Goal: Task Accomplishment & Management: Manage account settings

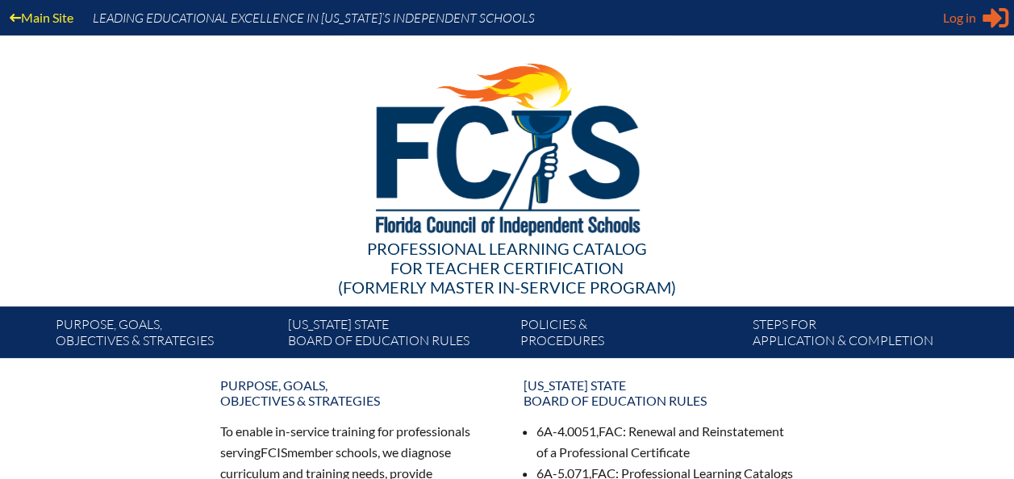
type input "[PERSON_NAME][EMAIL_ADDRESS][DOMAIN_NAME]"
click at [983, 19] on icon at bounding box center [996, 18] width 26 height 20
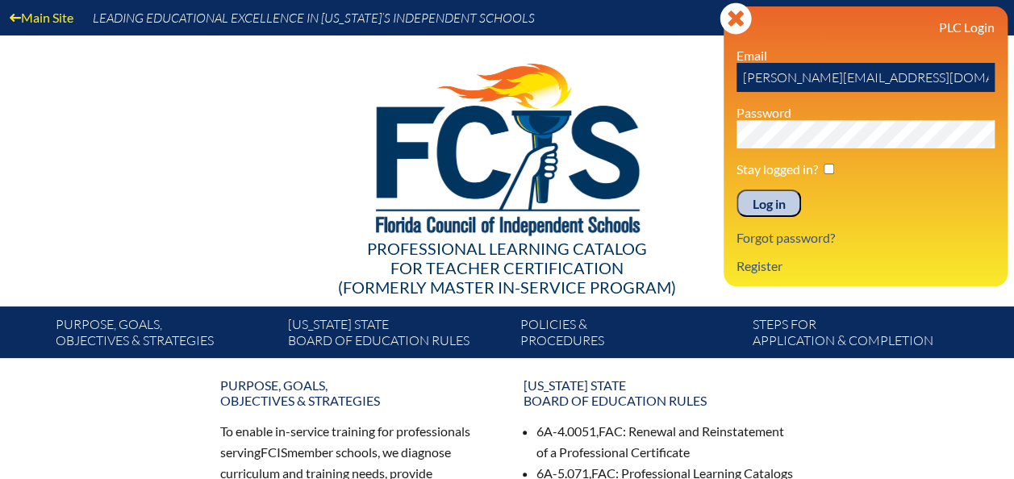
click at [788, 207] on input "Log in" at bounding box center [769, 203] width 65 height 27
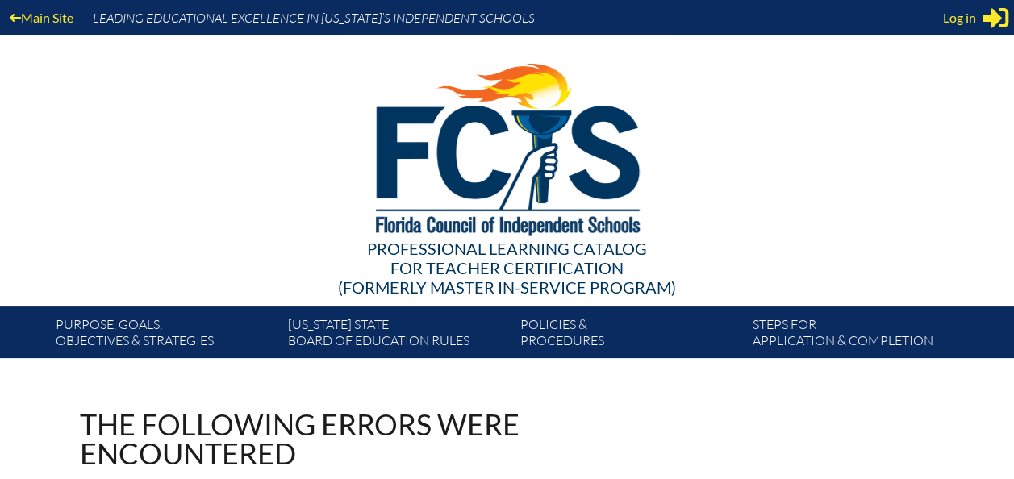
type input "[PERSON_NAME][EMAIL_ADDRESS][DOMAIN_NAME]"
click at [1009, 61] on div "Main Site Leading Educational Excellence in [US_STATE]’s Independent Schools Pr…" at bounding box center [507, 179] width 1014 height 358
click at [981, 20] on div "Log in Close Sign in or register" at bounding box center [975, 18] width 65 height 26
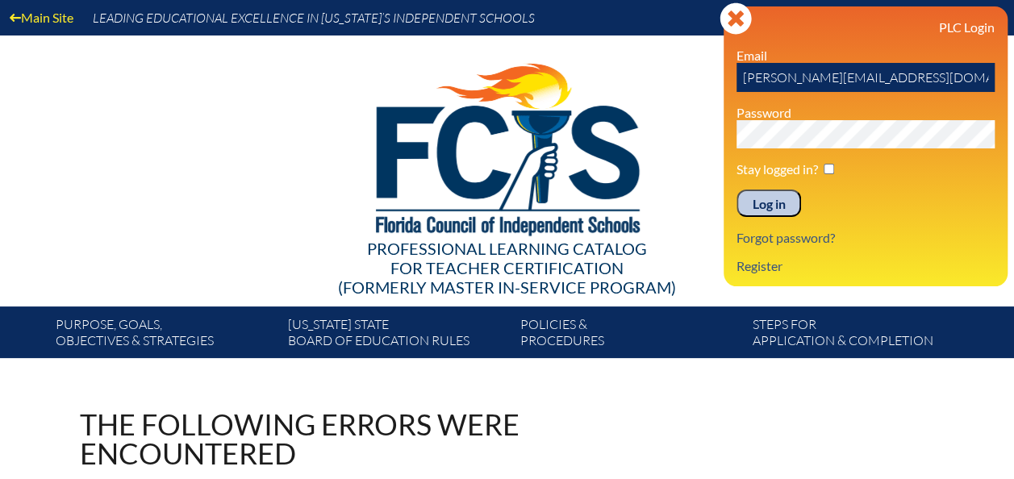
click at [783, 203] on input "Log in" at bounding box center [769, 203] width 65 height 27
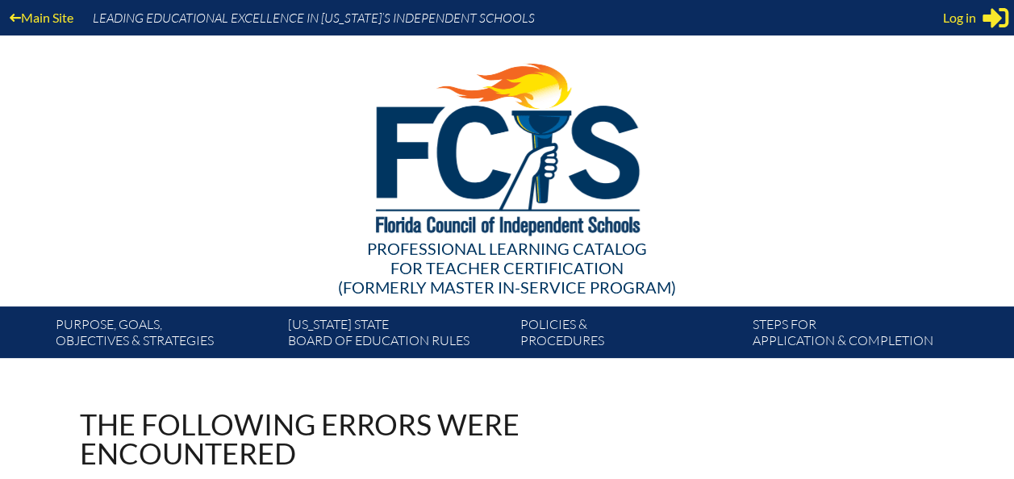
type input "[PERSON_NAME][EMAIL_ADDRESS][DOMAIN_NAME]"
click at [970, 8] on span "Log in" at bounding box center [959, 17] width 33 height 19
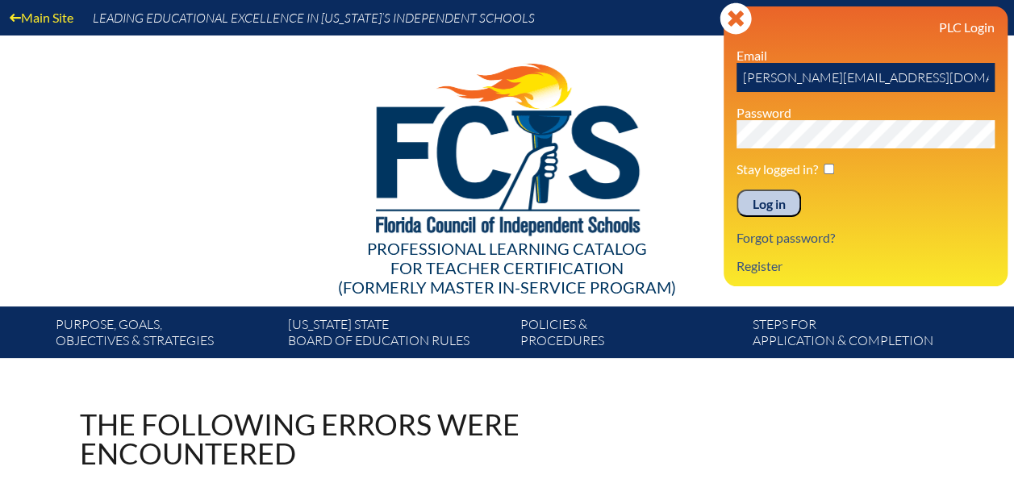
click at [775, 213] on input "Log in" at bounding box center [769, 203] width 65 height 27
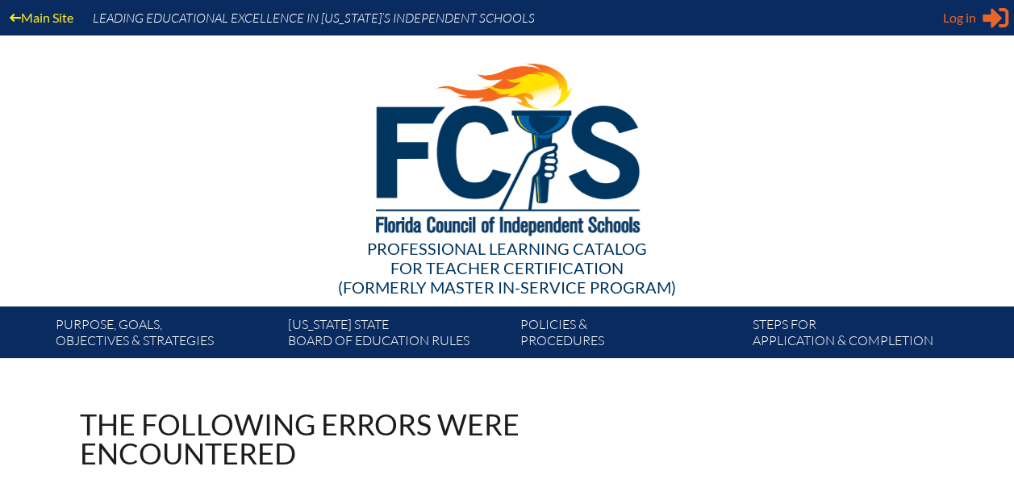
click at [986, 8] on icon "Sign in or register" at bounding box center [996, 18] width 26 height 26
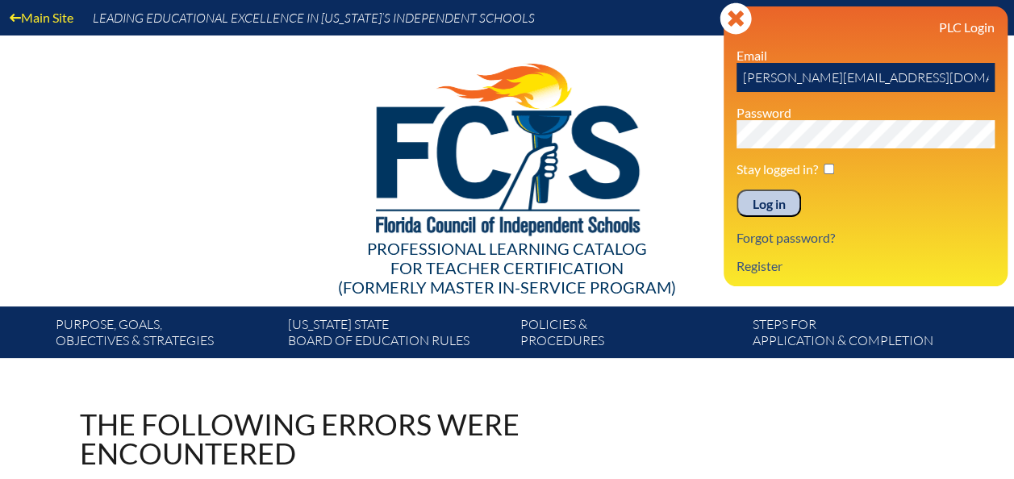
drag, startPoint x: 976, startPoint y: 77, endPoint x: 808, endPoint y: 99, distance: 170.0
click at [808, 99] on div "PLC Login Email h.carberry@leaderspreparatoryschool.org Password Stay logged in…" at bounding box center [866, 146] width 258 height 254
type input "h.carberry@lpscfl.org"
click at [737, 190] on input "Log in" at bounding box center [769, 203] width 65 height 27
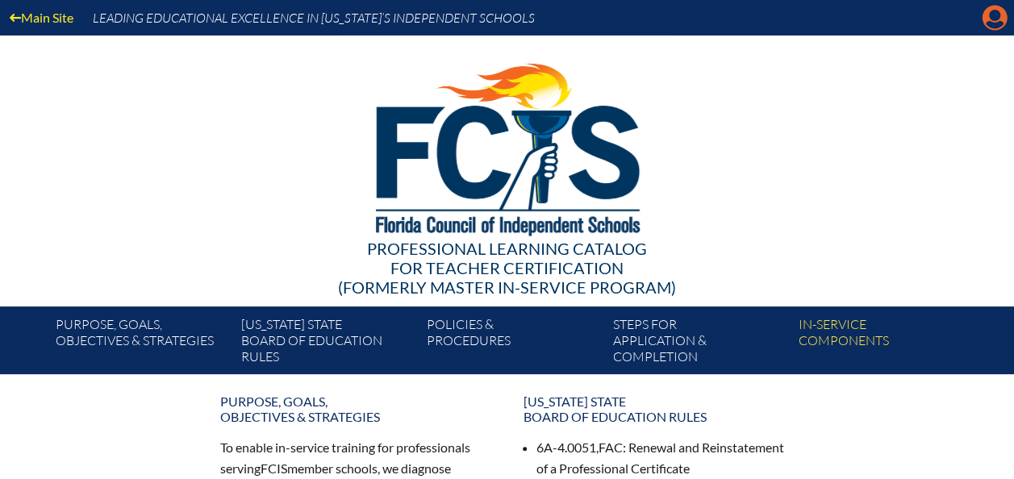
click at [1001, 16] on icon at bounding box center [995, 18] width 25 height 25
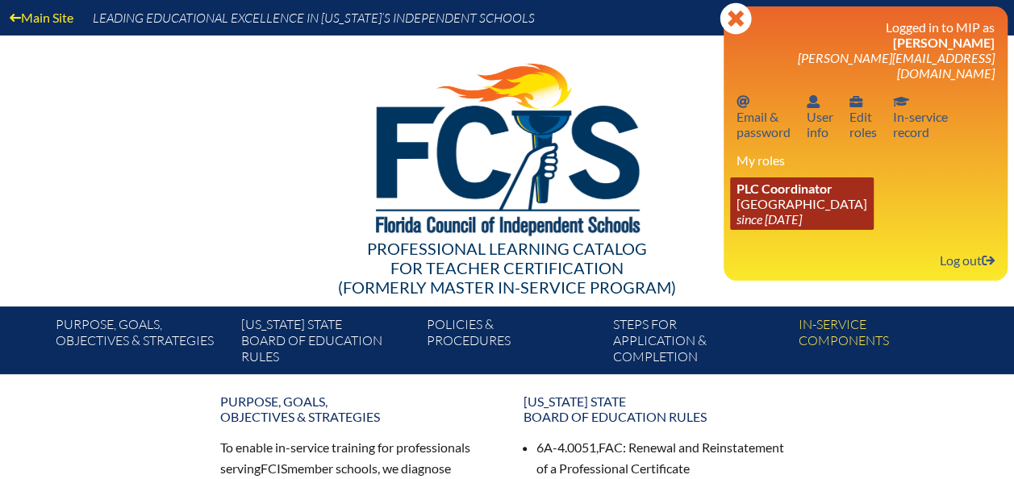
click at [767, 186] on link "PLC Coordinator [GEOGRAPHIC_DATA] since [DATE]" at bounding box center [802, 204] width 144 height 52
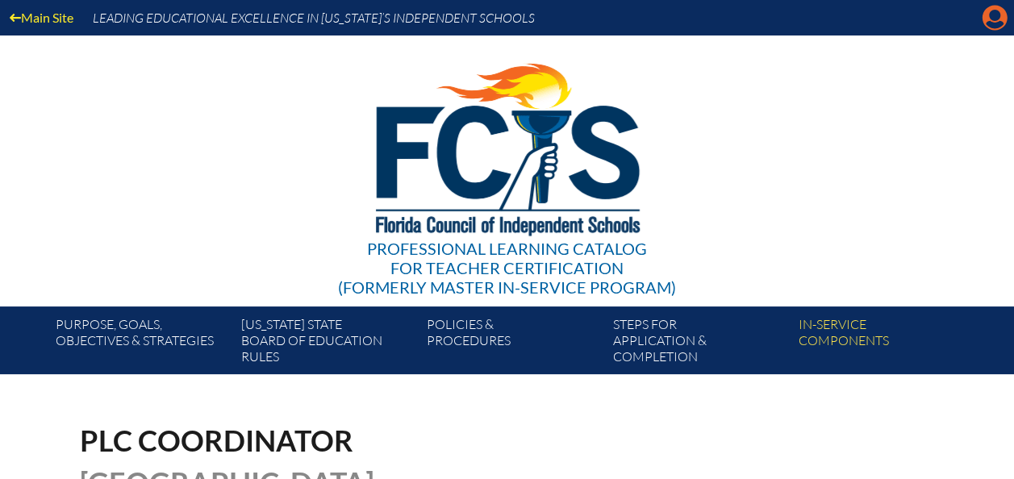
click at [1000, 14] on icon "Manage account" at bounding box center [995, 18] width 26 height 26
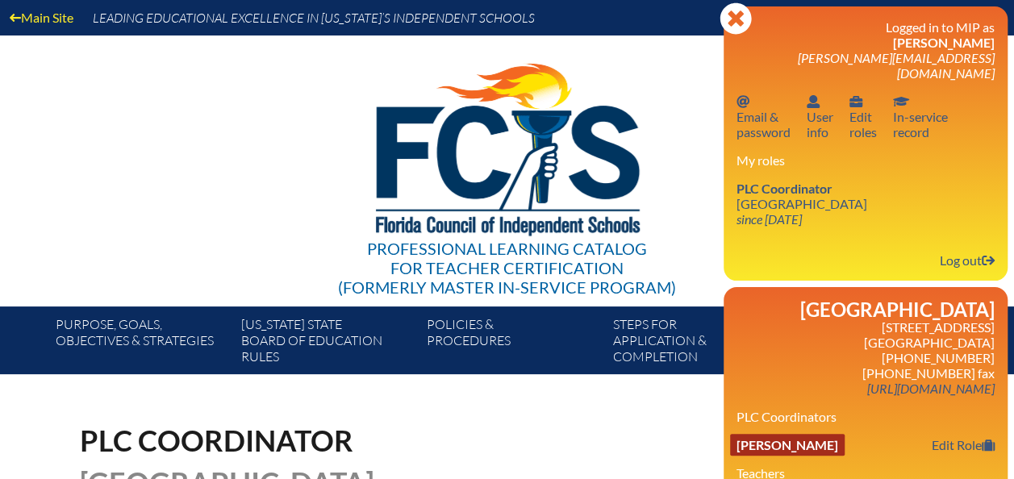
click at [763, 434] on link "Heather Lynn Carberry" at bounding box center [787, 445] width 115 height 22
